Goal: Task Accomplishment & Management: Use online tool/utility

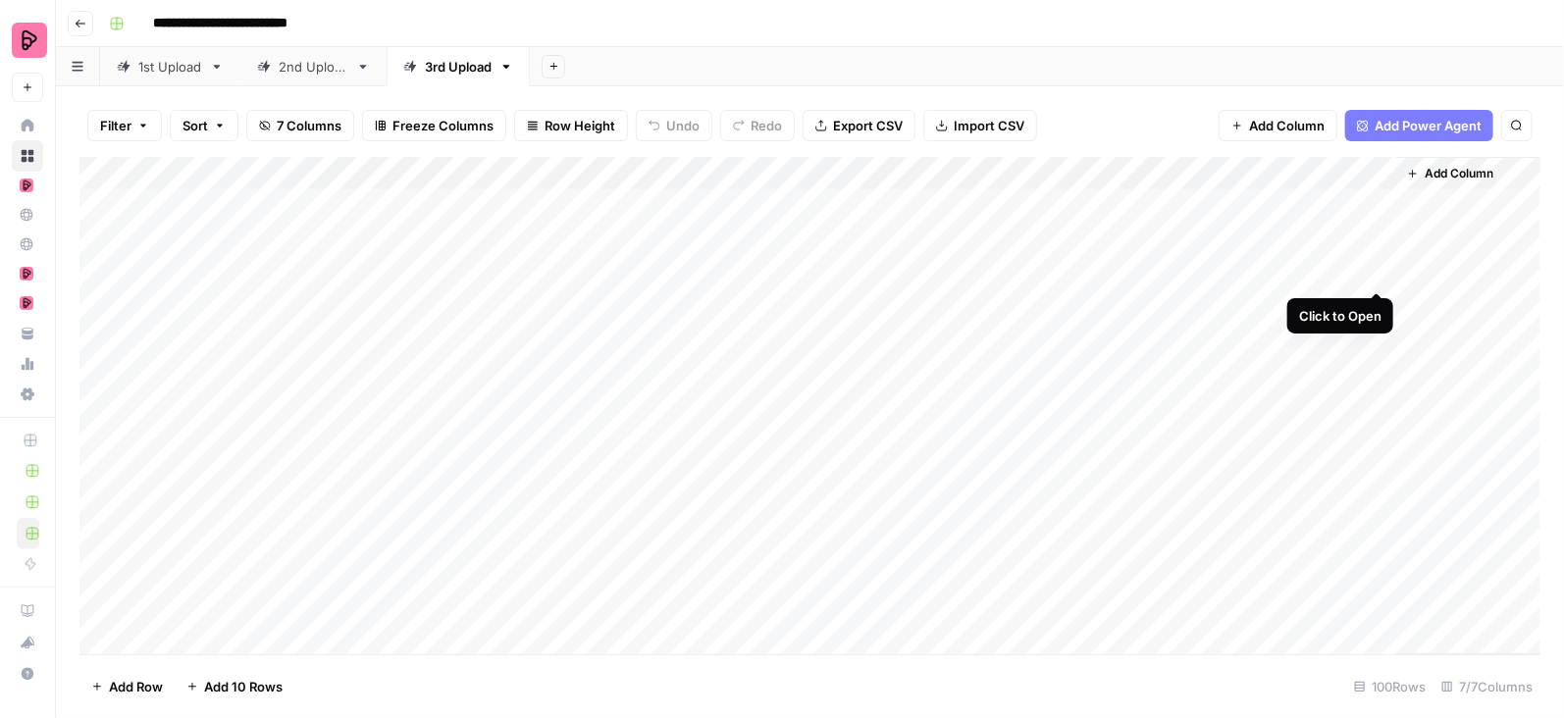
click at [1381, 273] on div "Add Column" at bounding box center [809, 406] width 1461 height 499
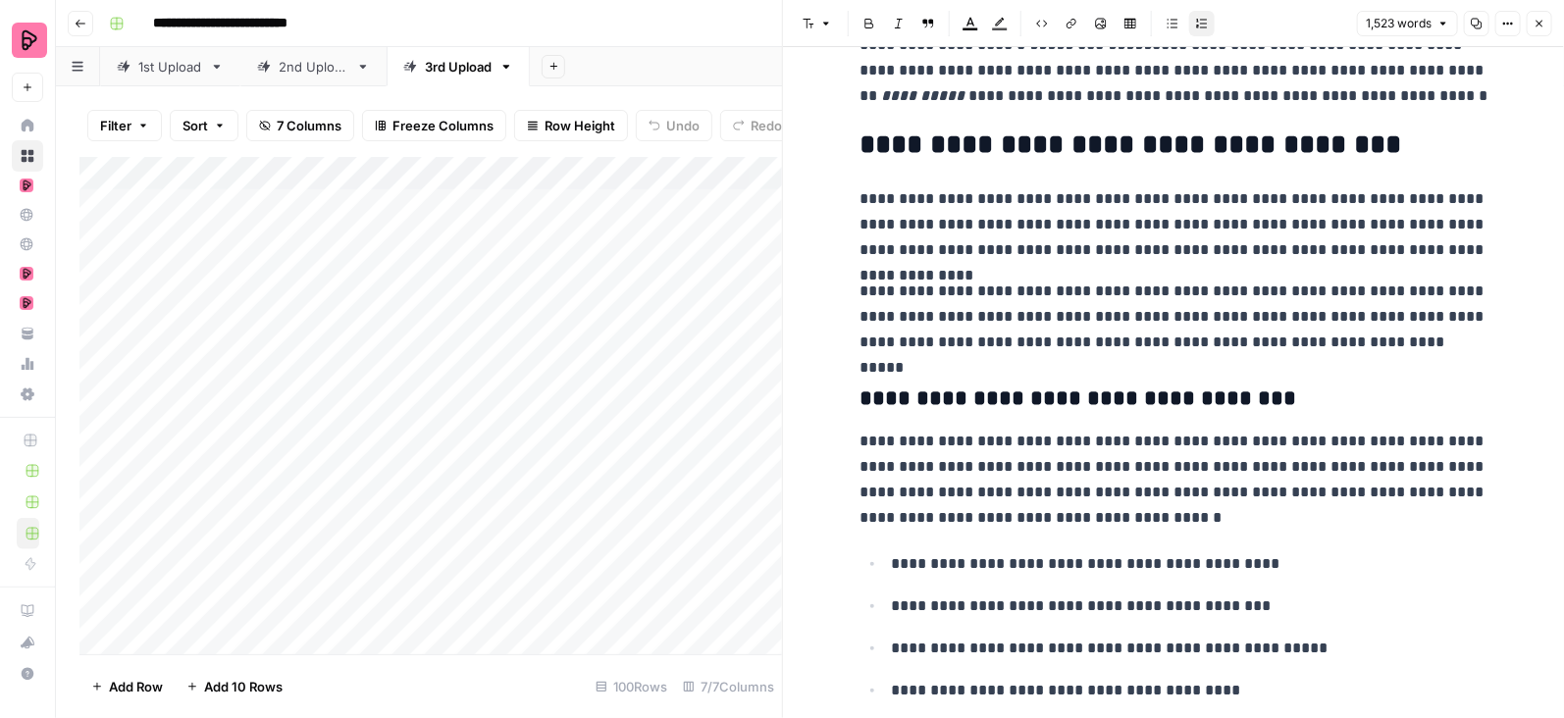
scroll to position [1507, 0]
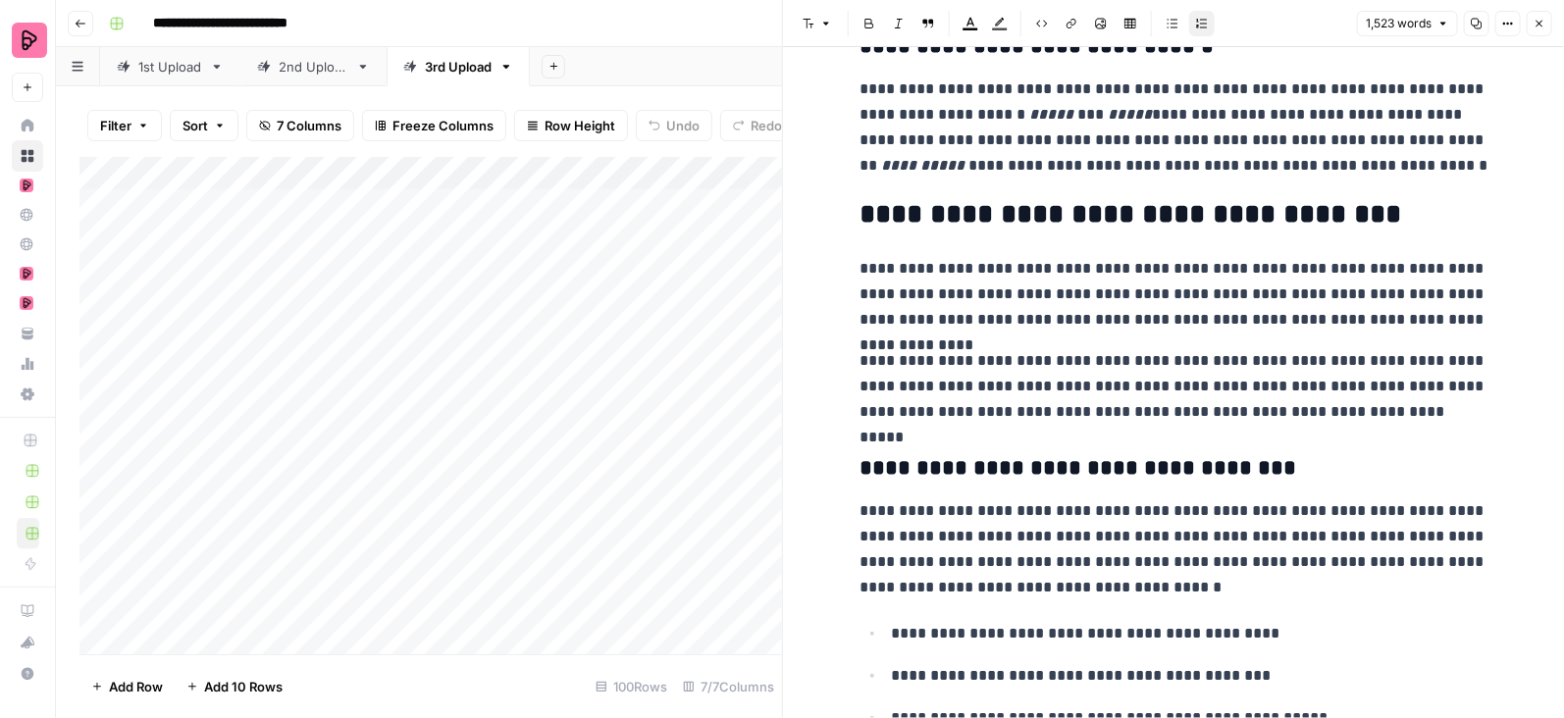
click at [1543, 25] on icon "button" at bounding box center [1540, 24] width 12 height 12
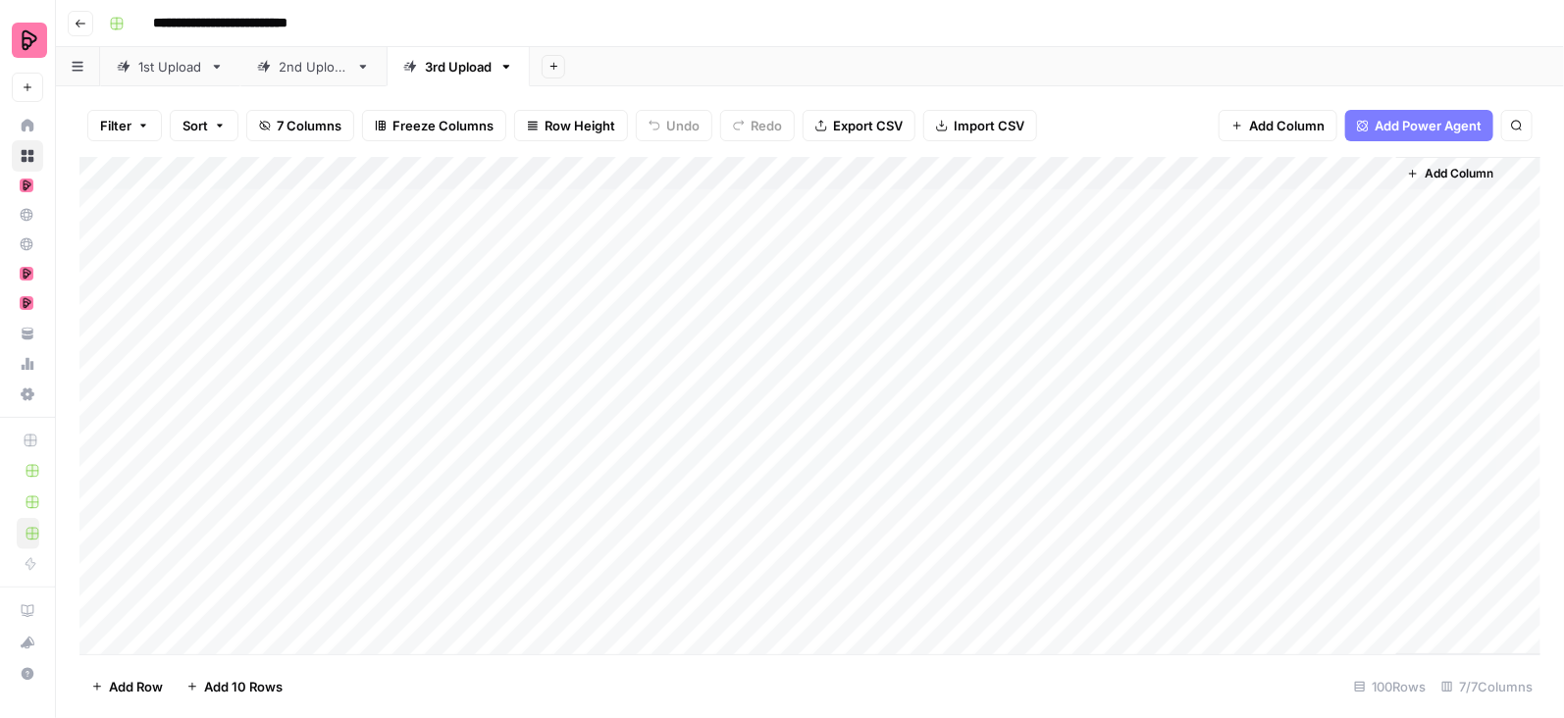
click at [1381, 293] on div "Add Column" at bounding box center [809, 406] width 1461 height 499
click at [1380, 305] on div "Add Column" at bounding box center [809, 406] width 1461 height 499
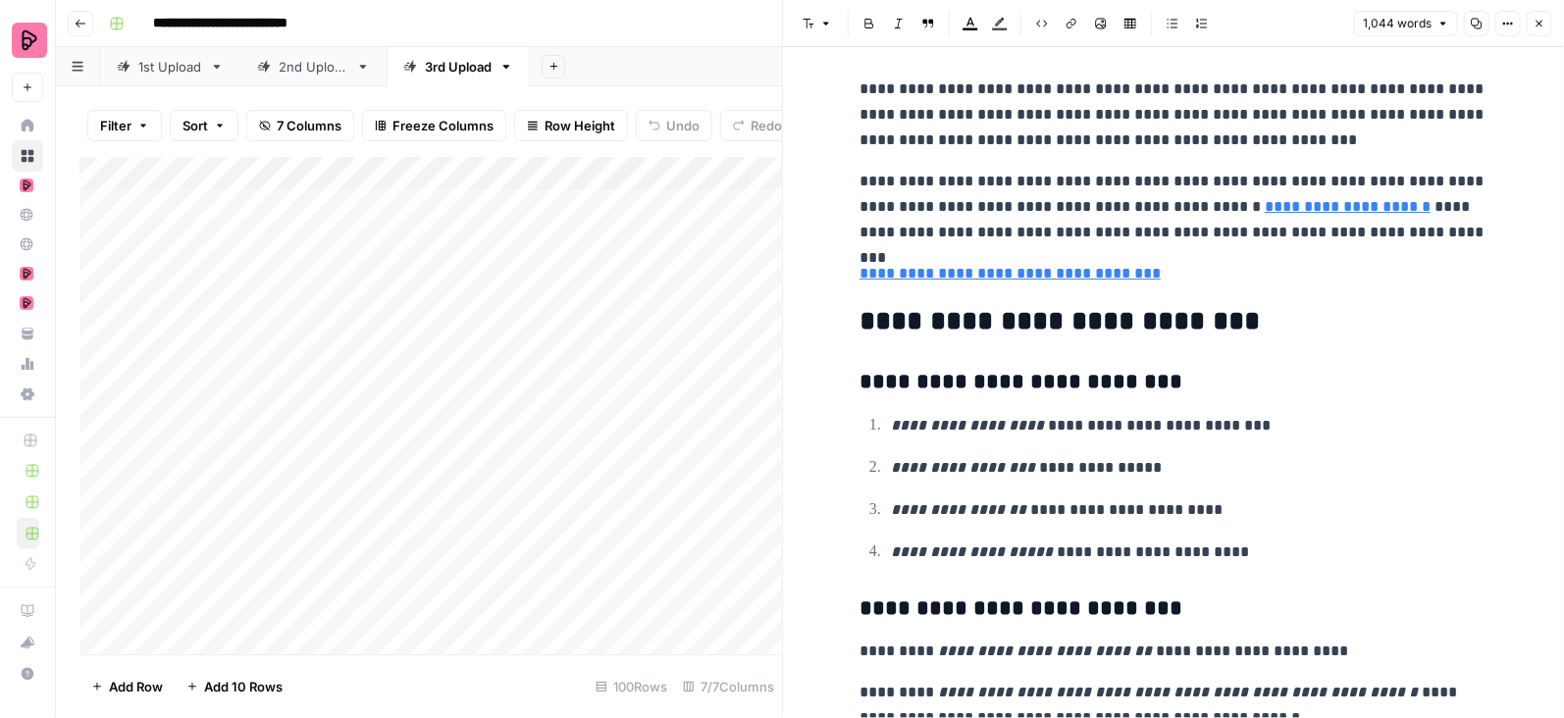
scroll to position [4516, 0]
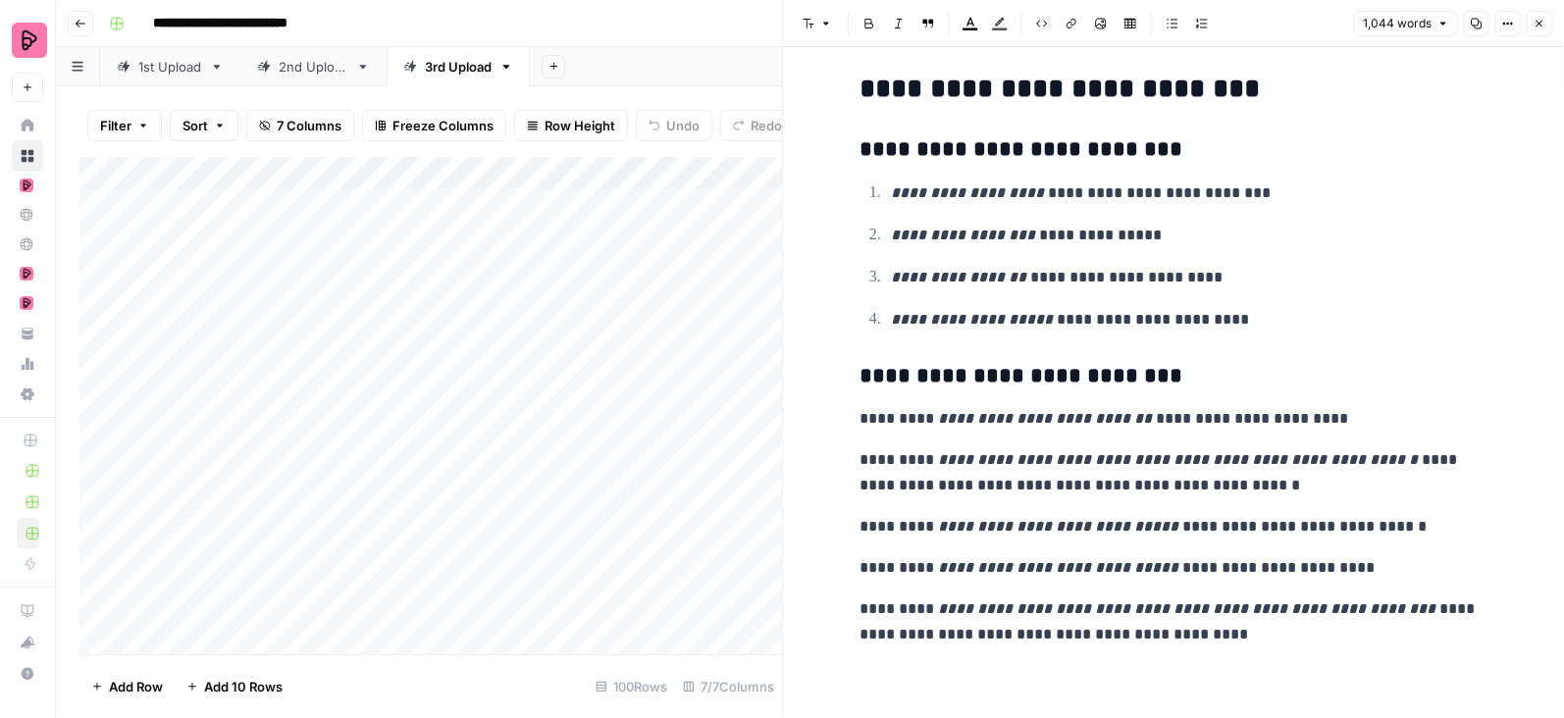
click at [1541, 36] on header "Font style Bold Italic Block quote Text color Highlight color Code block Link I…" at bounding box center [1173, 23] width 781 height 47
click at [1541, 27] on icon "button" at bounding box center [1540, 24] width 12 height 12
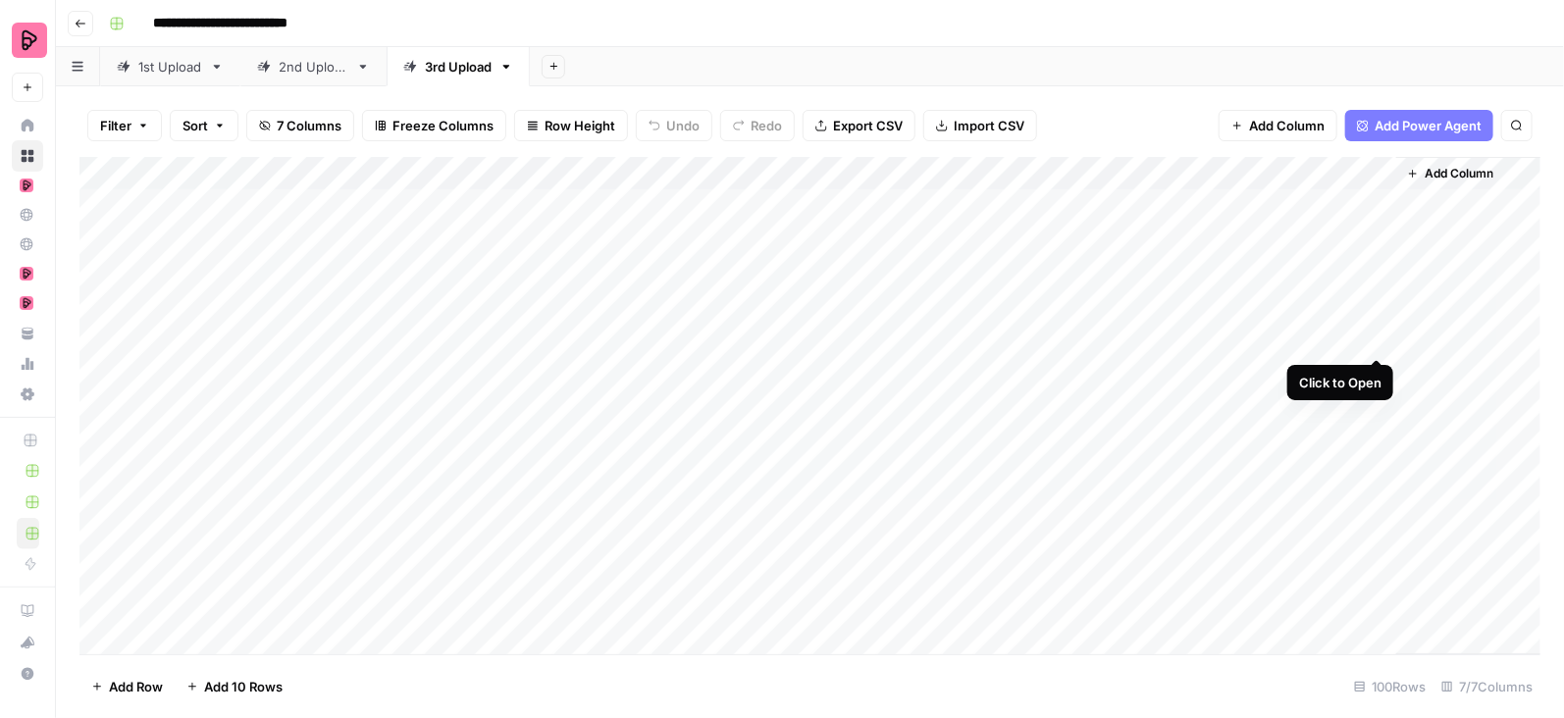
click at [1380, 341] on div "Add Column" at bounding box center [809, 406] width 1461 height 499
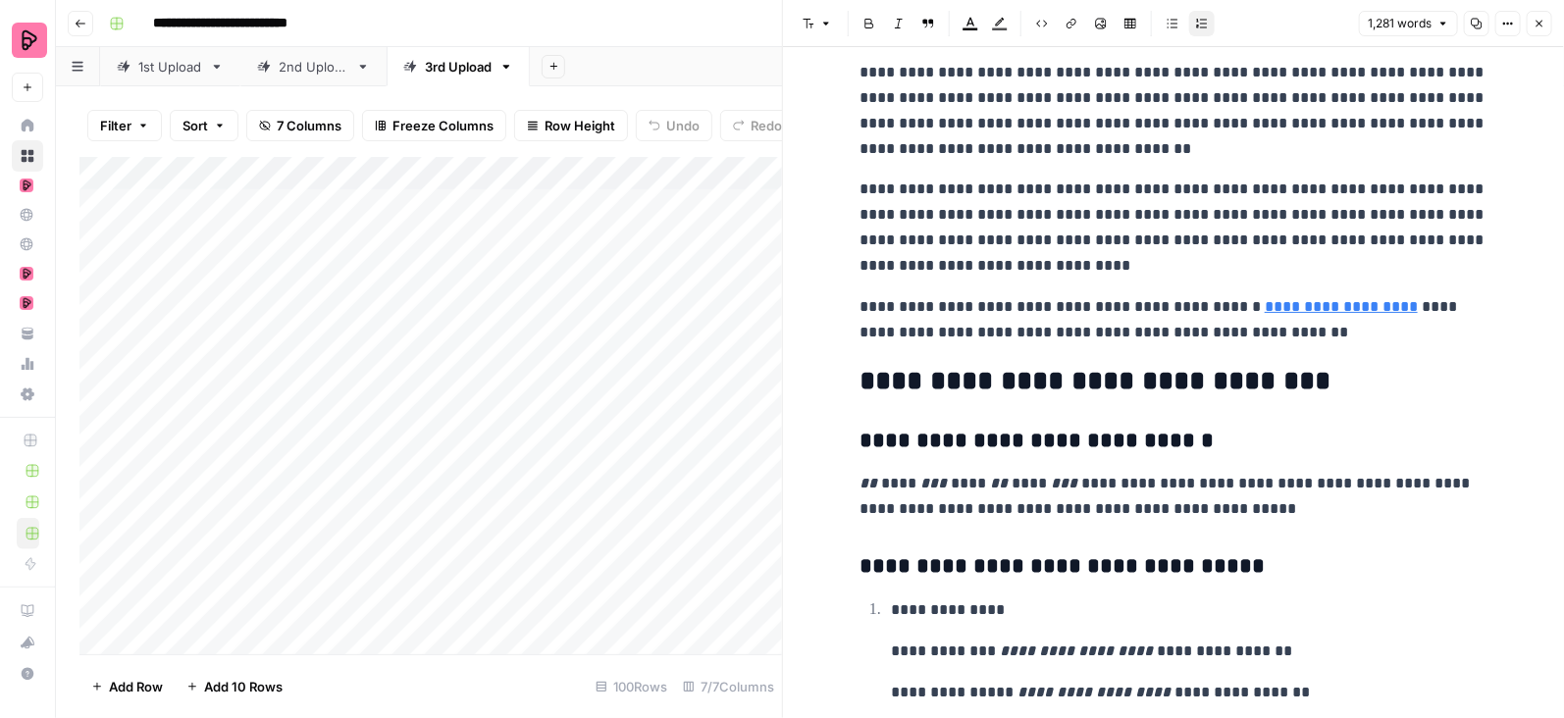
scroll to position [4732, 0]
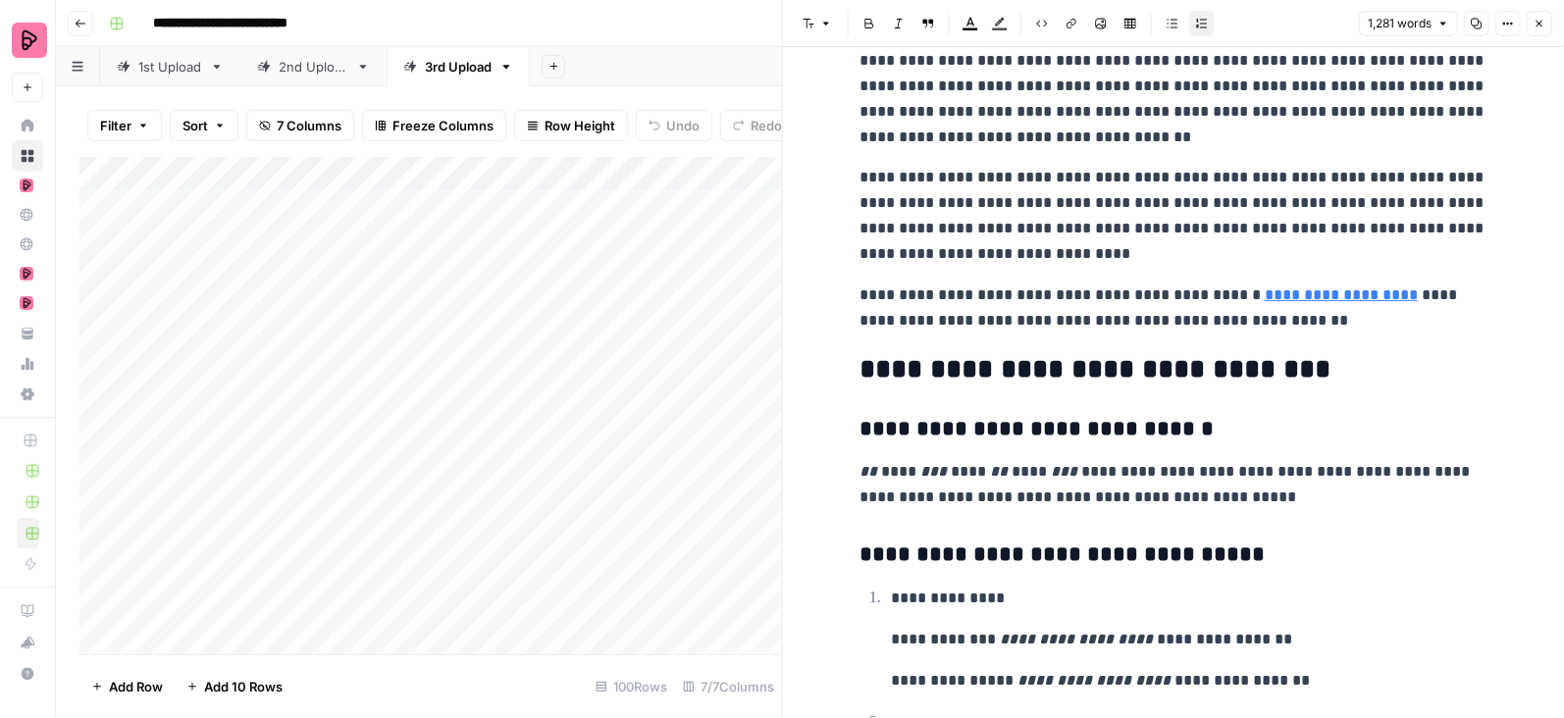
click at [1544, 24] on icon "button" at bounding box center [1540, 24] width 12 height 12
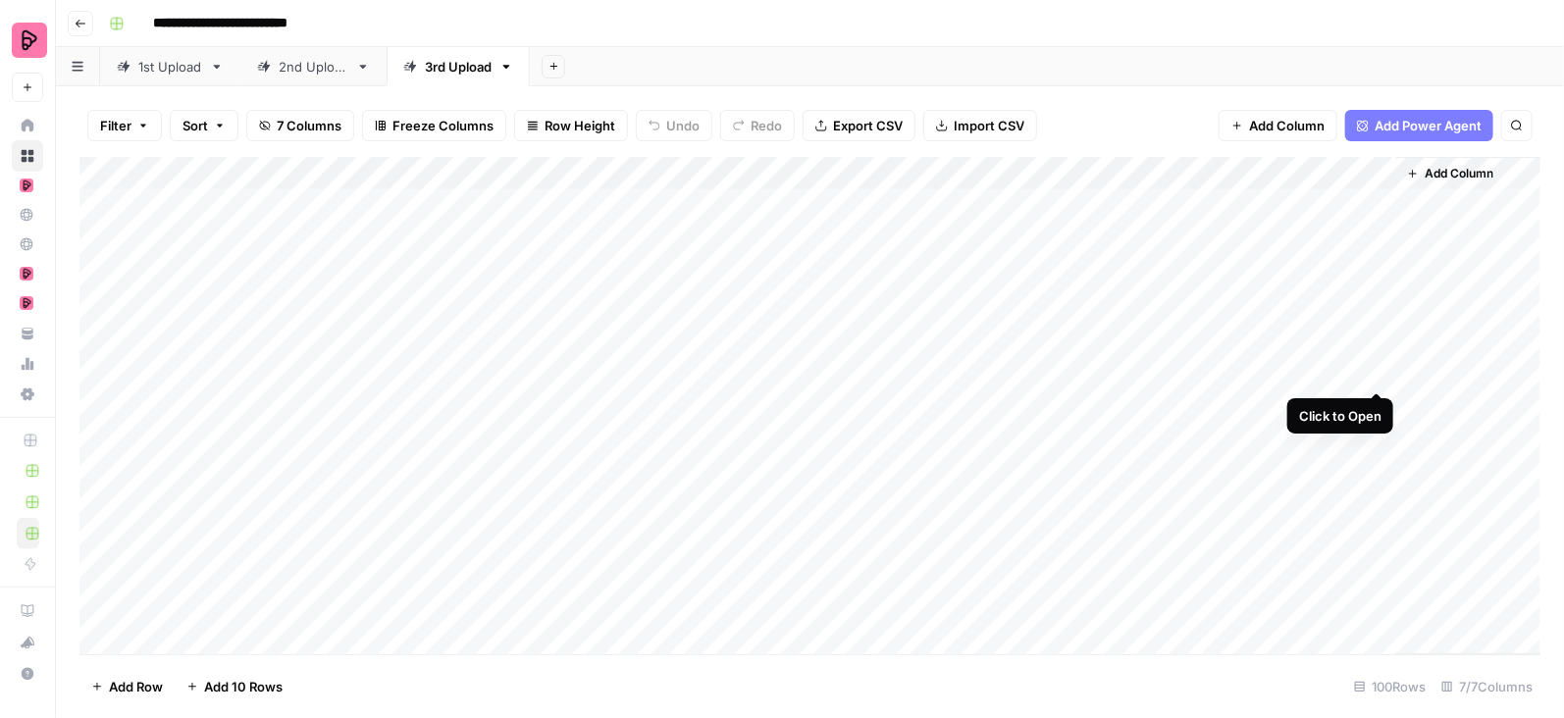
click at [1378, 370] on div "Add Column" at bounding box center [809, 406] width 1461 height 499
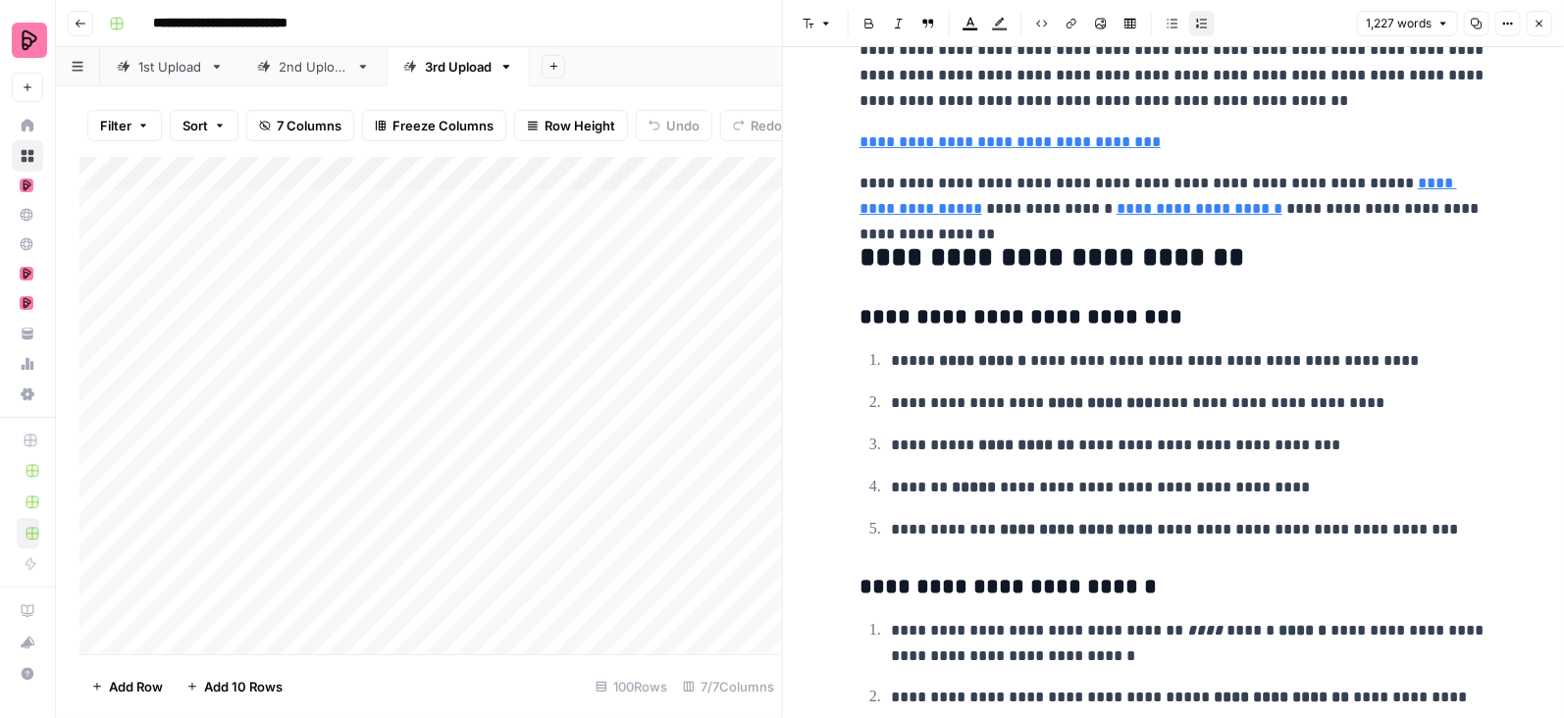
scroll to position [4391, 0]
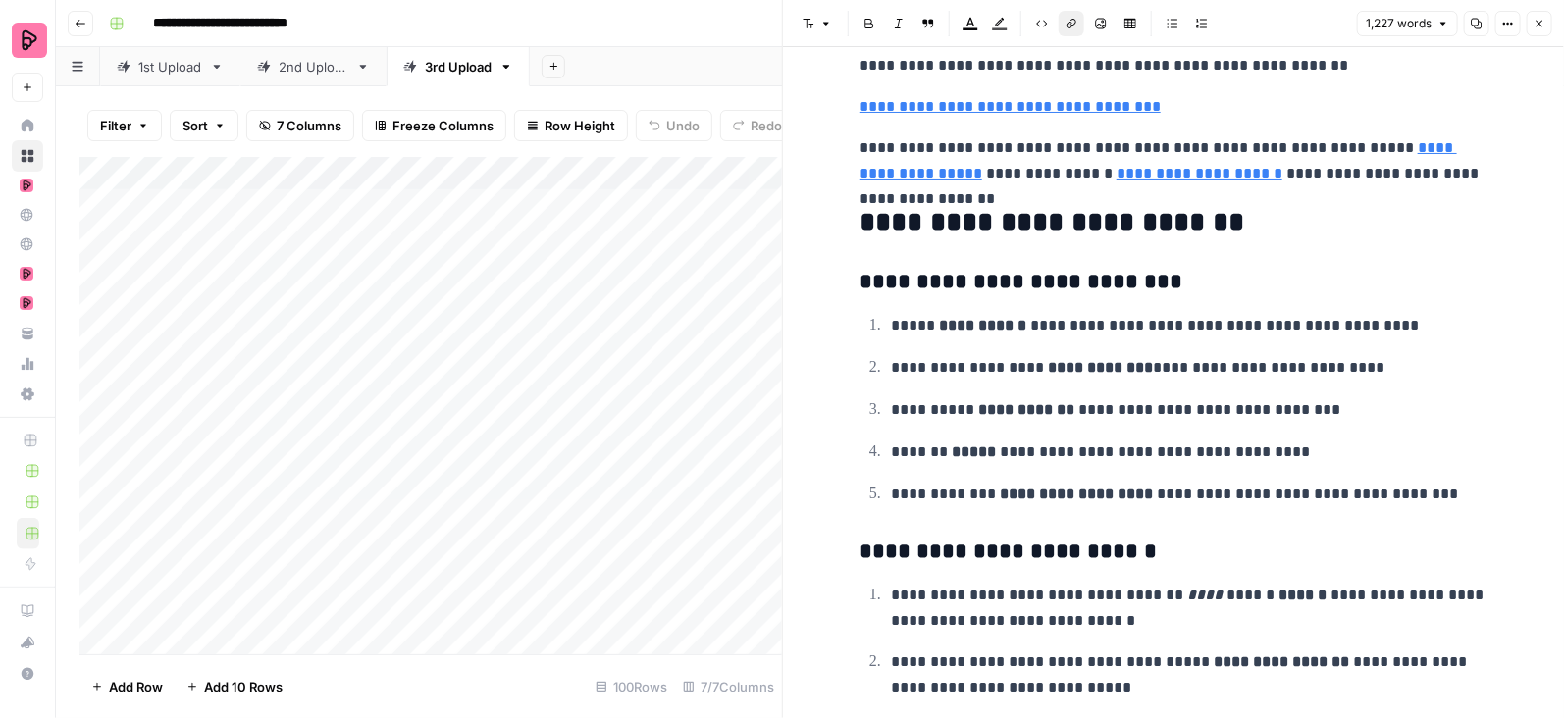
click at [1147, 181] on link "**********" at bounding box center [1200, 173] width 166 height 15
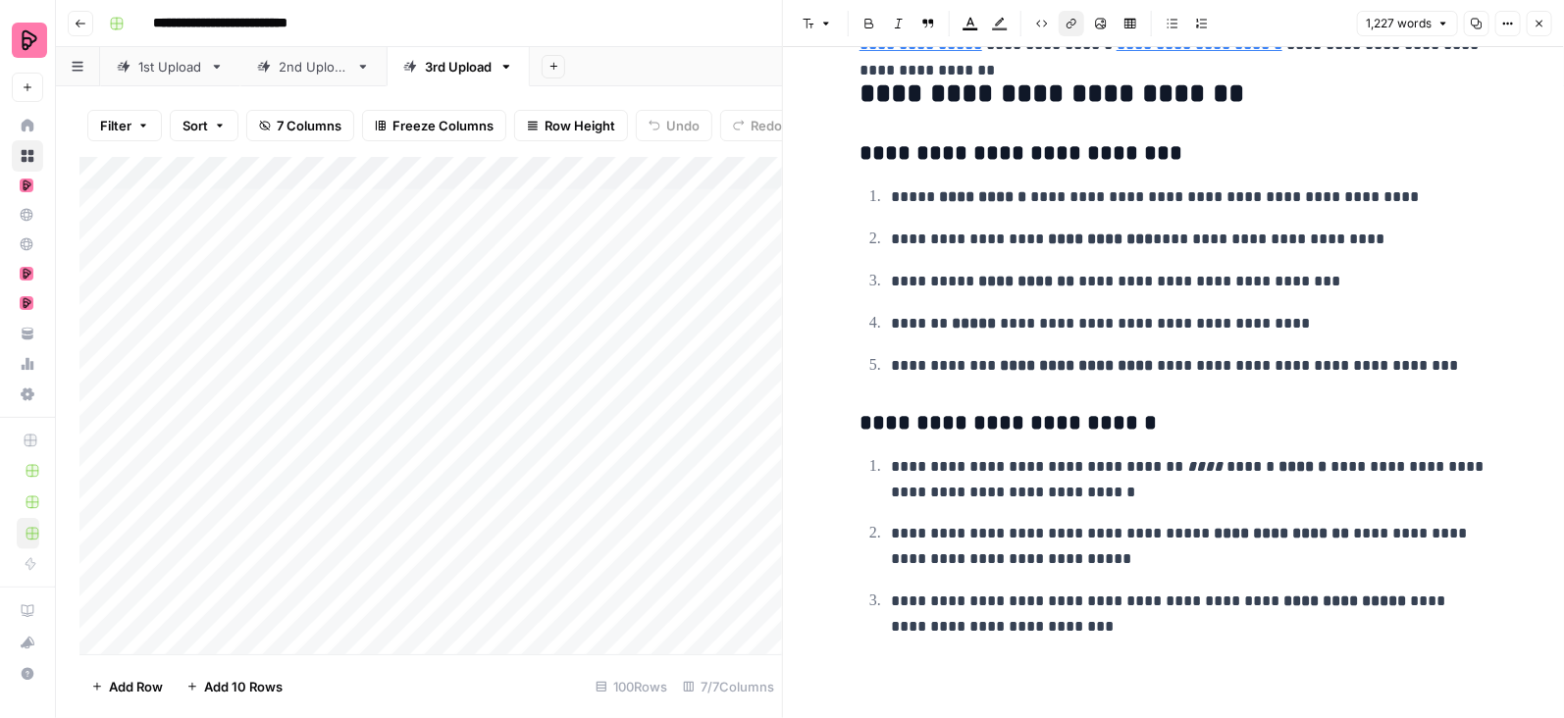
click at [1541, 16] on button "Close" at bounding box center [1540, 24] width 26 height 26
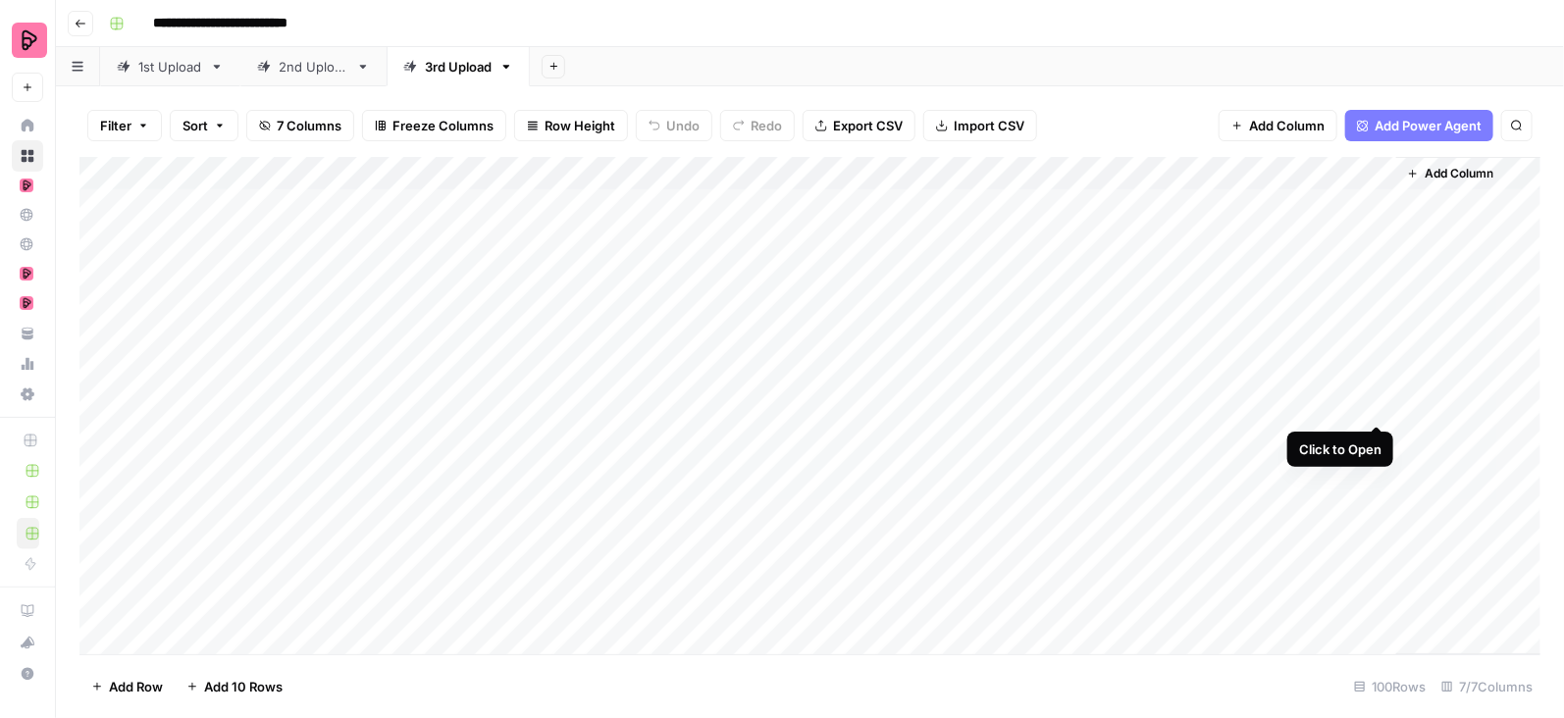
click at [1383, 403] on div "Add Column" at bounding box center [809, 406] width 1461 height 499
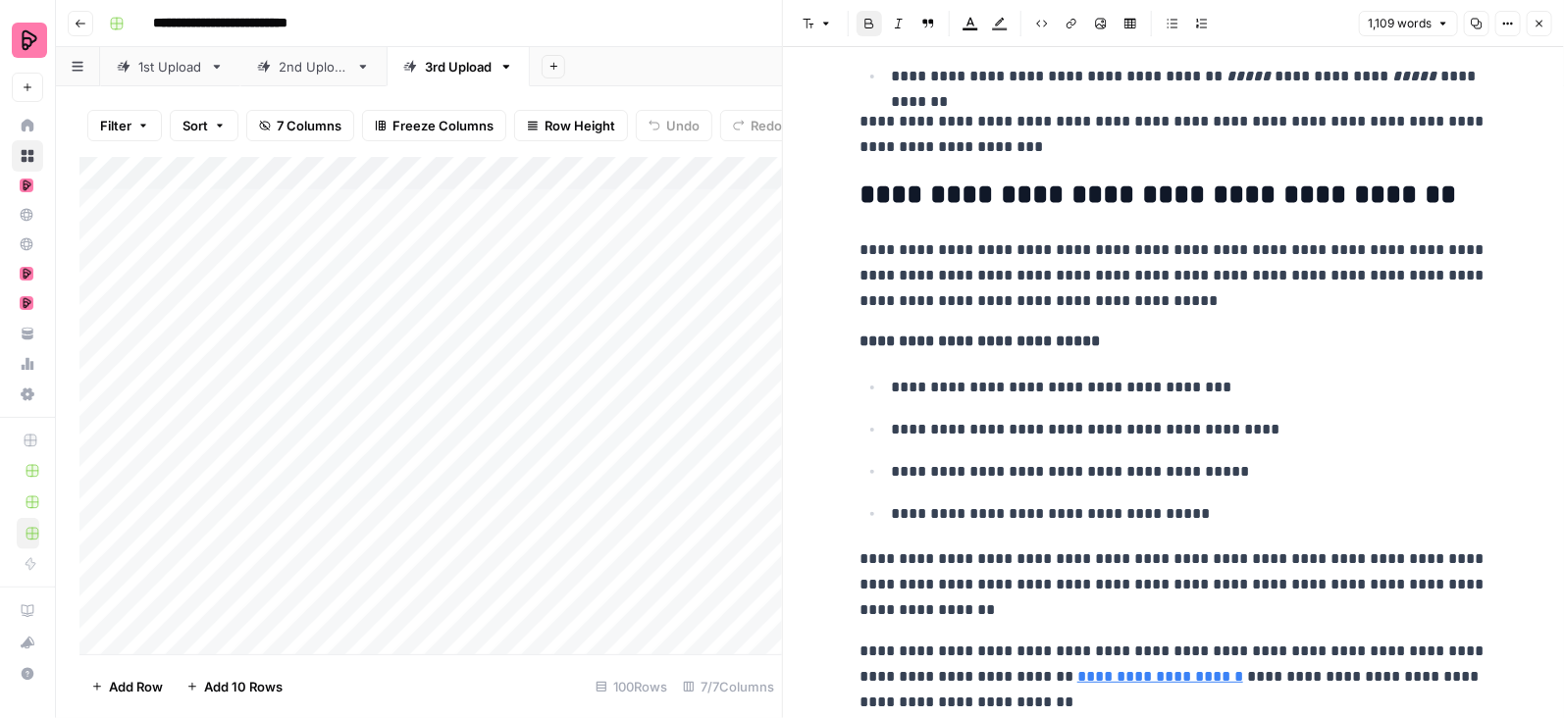
scroll to position [4815, 0]
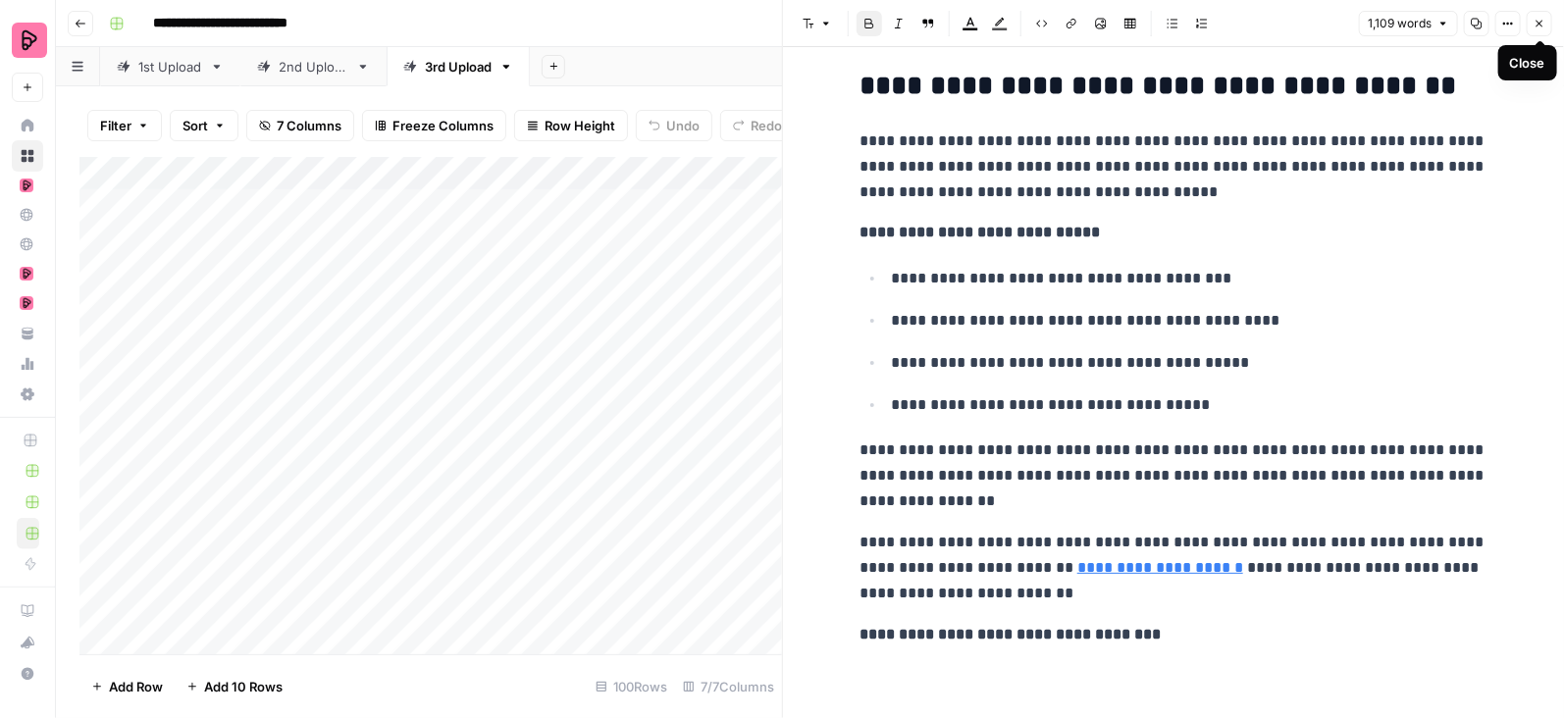
click at [1546, 26] on button "Close" at bounding box center [1540, 24] width 26 height 26
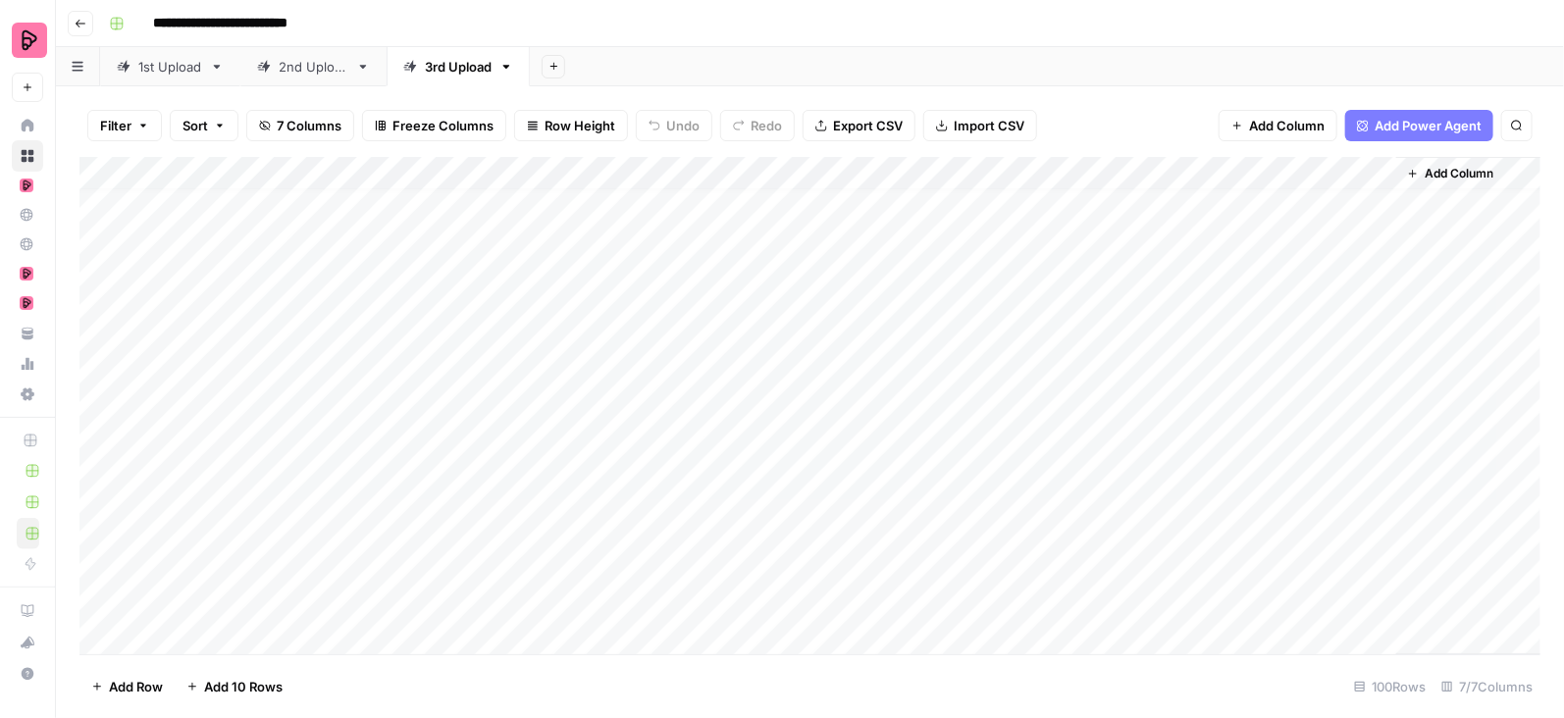
scroll to position [129, 0]
click at [1183, 174] on div "Add Column" at bounding box center [809, 406] width 1461 height 499
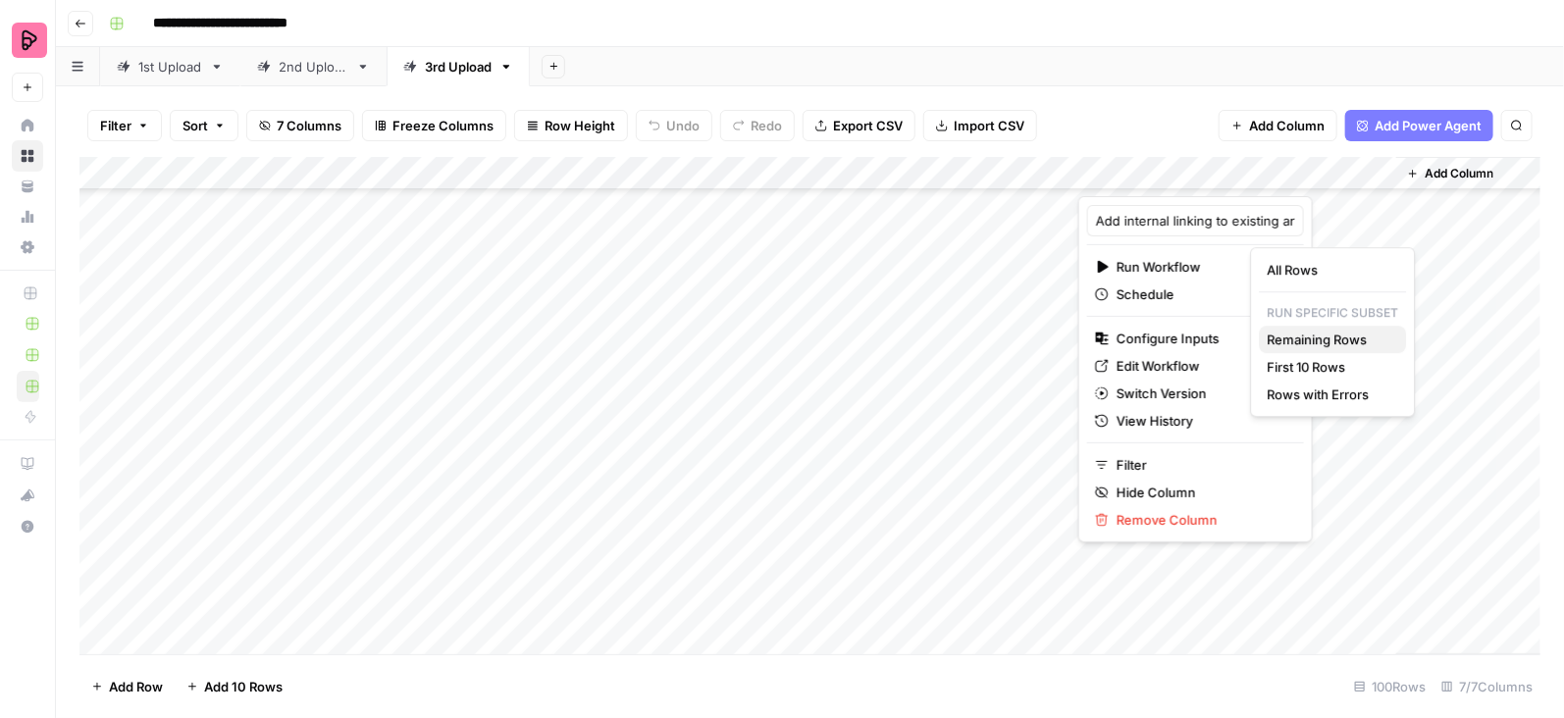
click at [1318, 337] on span "Remaining Rows" at bounding box center [1329, 340] width 124 height 20
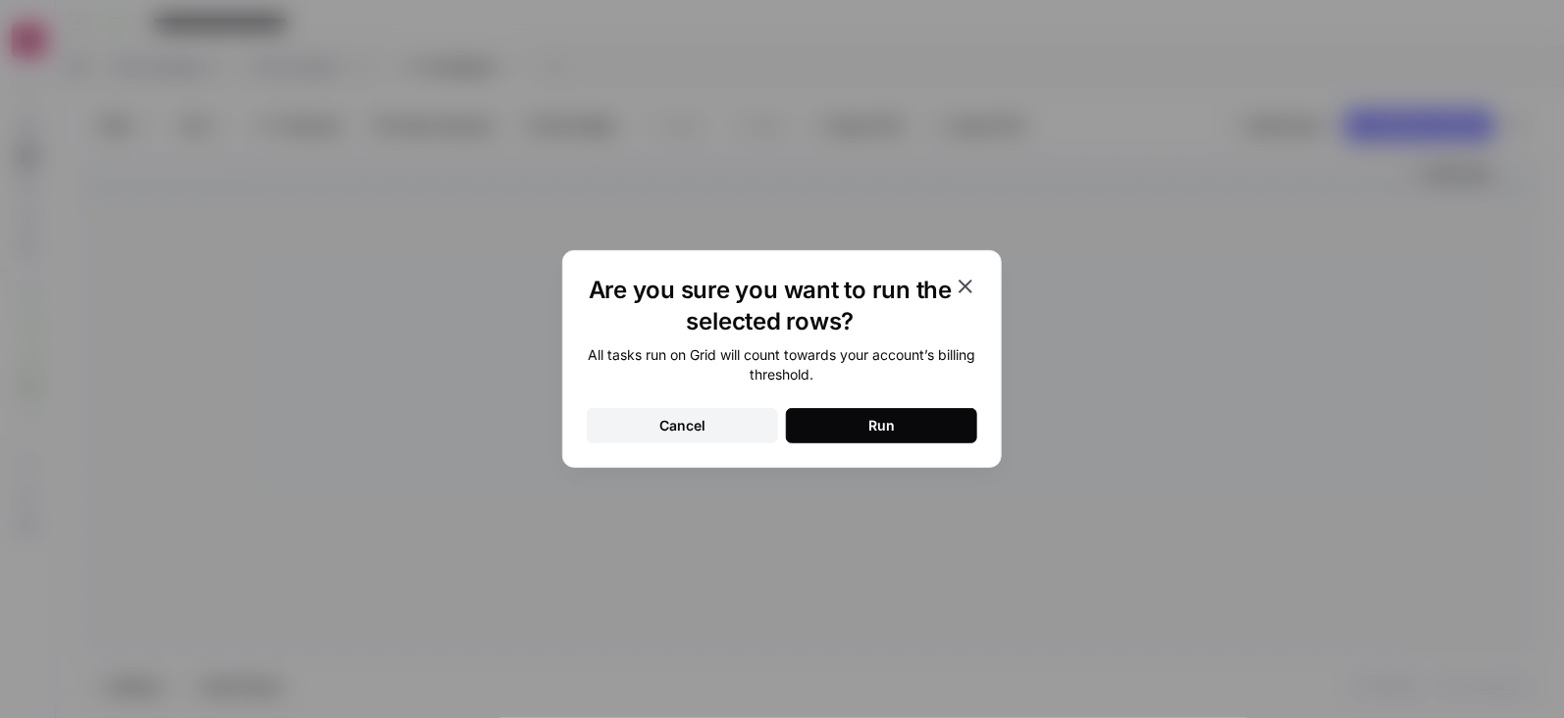
click at [894, 425] on div "Run" at bounding box center [881, 426] width 26 height 20
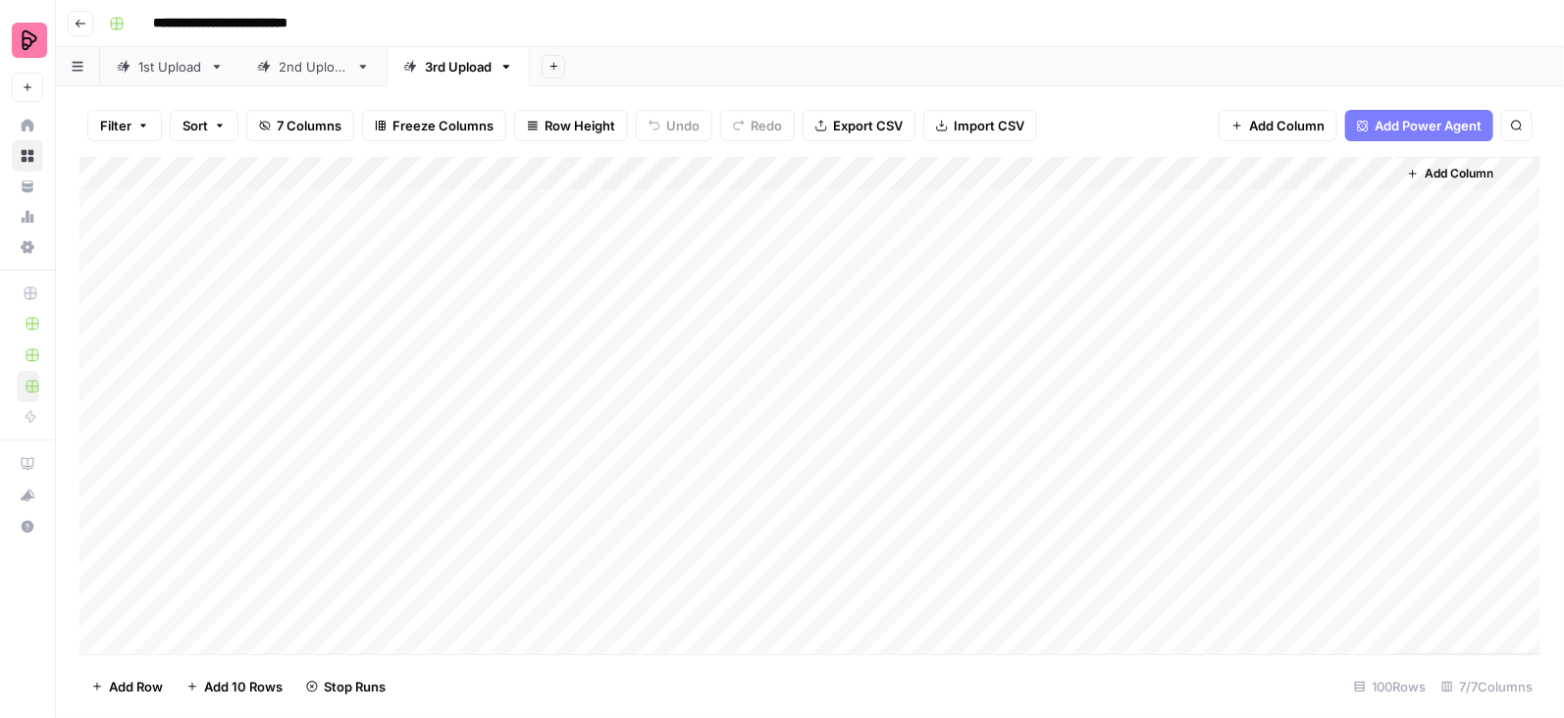
scroll to position [0, 0]
